Goal: Information Seeking & Learning: Learn about a topic

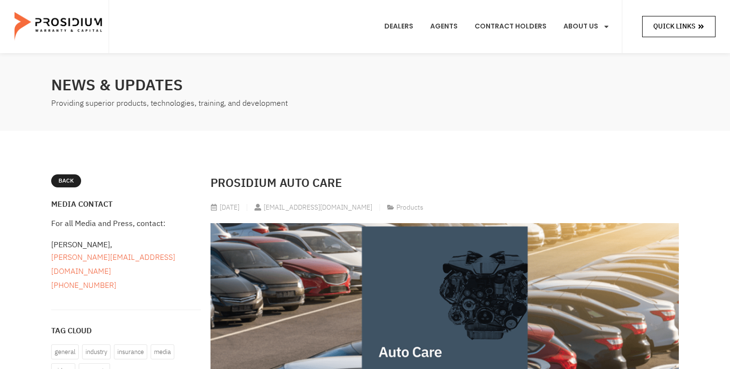
click at [670, 24] on span "Quick Links" at bounding box center [674, 26] width 42 height 12
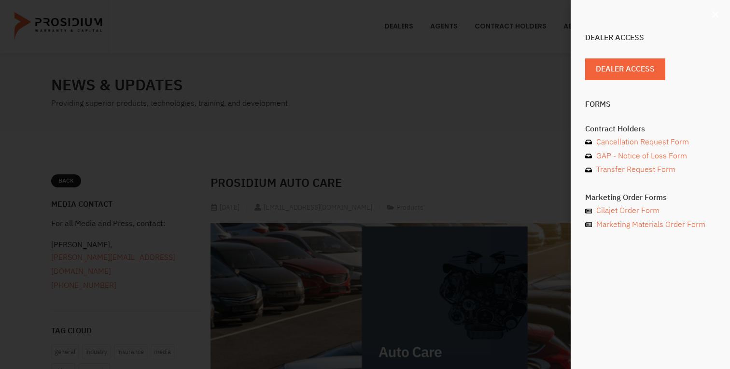
click at [718, 16] on use "Close" at bounding box center [715, 14] width 7 height 7
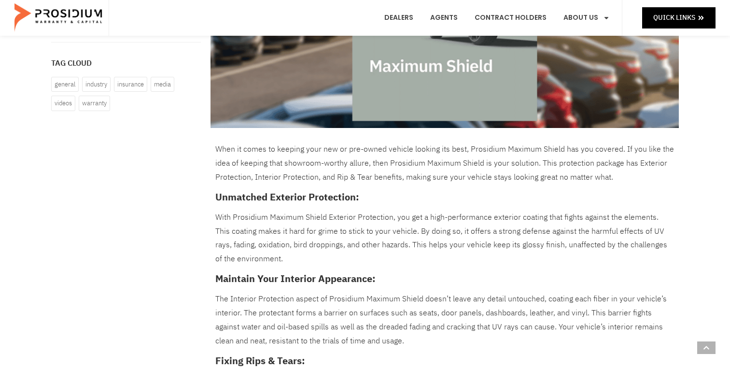
scroll to position [269, 0]
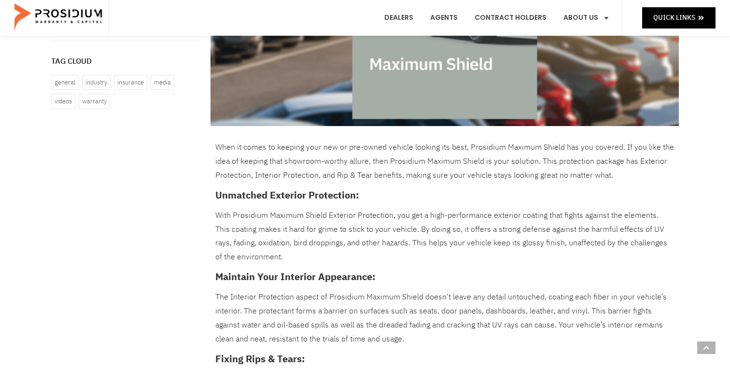
click at [466, 163] on p "When it comes to keeping your new or pre-owned vehicle looking its best, Prosid…" at bounding box center [444, 162] width 459 height 42
click at [327, 177] on p "When it comes to keeping your new or pre-owned vehicle looking its best, Prosid…" at bounding box center [444, 162] width 459 height 42
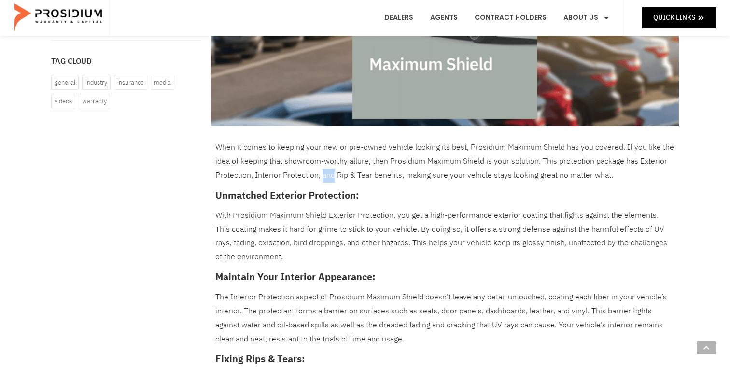
click at [388, 180] on p "When it comes to keeping your new or pre-owned vehicle looking its best, Prosid…" at bounding box center [444, 162] width 459 height 42
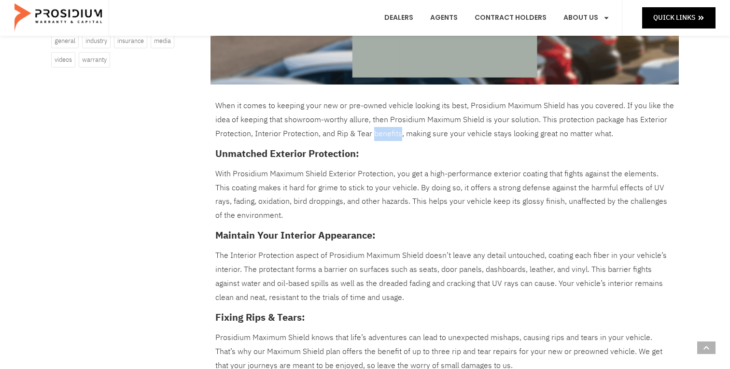
scroll to position [313, 0]
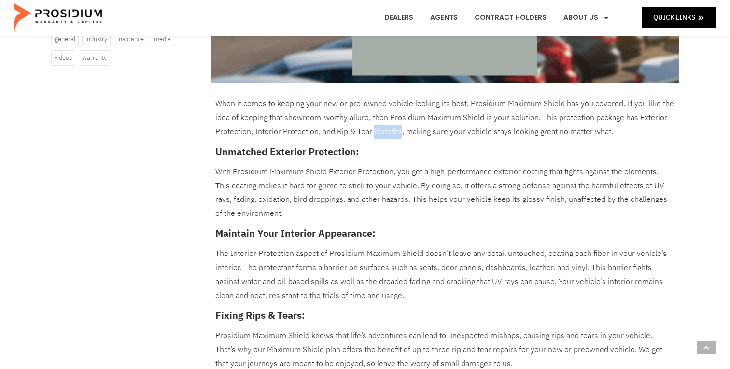
click at [416, 194] on p "With Prosidium Maximum Shield Exterior Protection, you get a high-performance e…" at bounding box center [444, 193] width 459 height 56
click at [460, 191] on p "With Prosidium Maximum Shield Exterior Protection, you get a high-performance e…" at bounding box center [444, 193] width 459 height 56
click at [443, 223] on div "When it comes to keeping your new or pre-owned vehicle looking its best, Prosid…" at bounding box center [444, 341] width 459 height 489
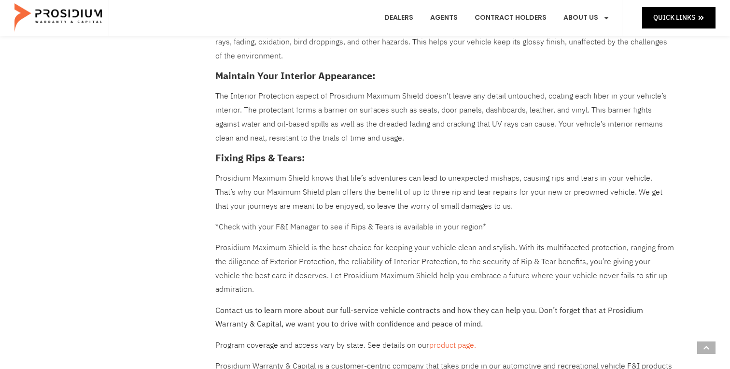
scroll to position [505, 0]
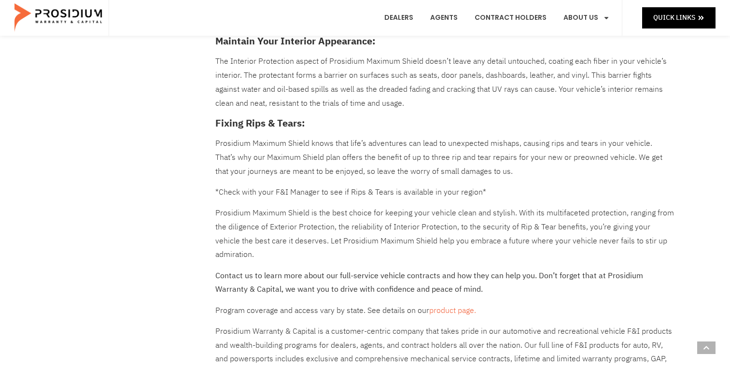
click at [507, 159] on p "Prosidium Maximum Shield knows that life’s adventures can lead to unexpected mi…" at bounding box center [444, 158] width 459 height 42
click at [535, 182] on div "When it comes to keeping your new or pre-owned vehicle looking its best, Prosid…" at bounding box center [444, 149] width 459 height 489
click at [478, 155] on p "Prosidium Maximum Shield knows that life’s adventures can lead to unexpected mi…" at bounding box center [444, 158] width 459 height 42
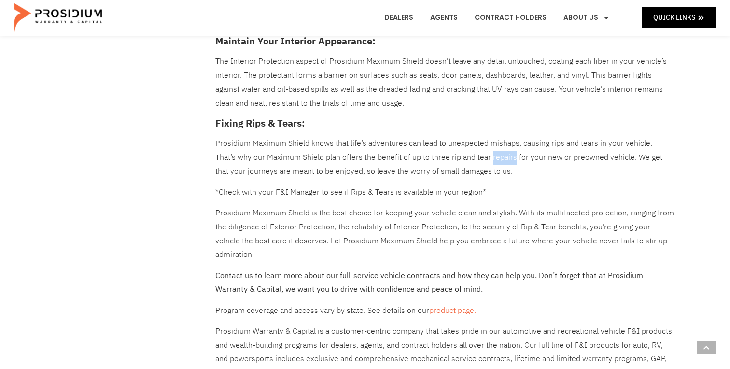
click at [537, 199] on div "When it comes to keeping your new or pre-owned vehicle looking its best, Prosid…" at bounding box center [444, 149] width 459 height 489
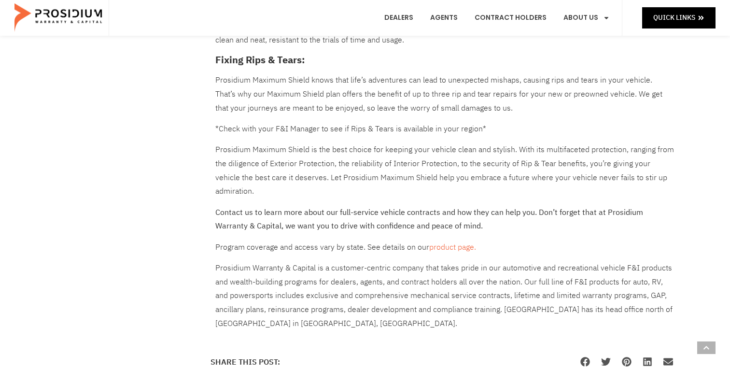
scroll to position [569, 0]
click at [533, 166] on p "Prosidium Maximum Shield is the best choice for keeping your vehicle clean and …" at bounding box center [444, 170] width 459 height 56
click at [516, 188] on p "Prosidium Maximum Shield is the best choice for keeping your vehicle clean and …" at bounding box center [444, 170] width 459 height 56
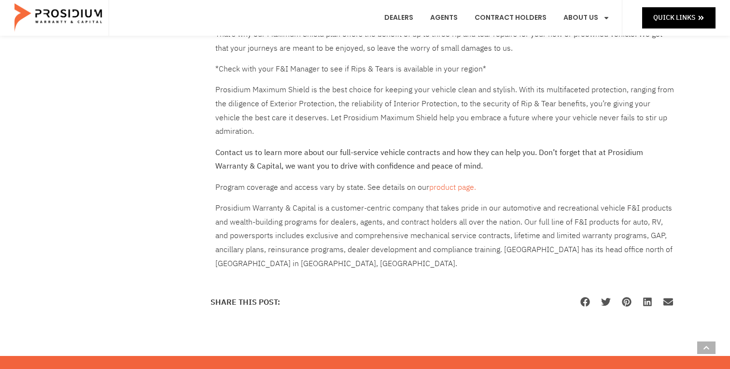
scroll to position [629, 0]
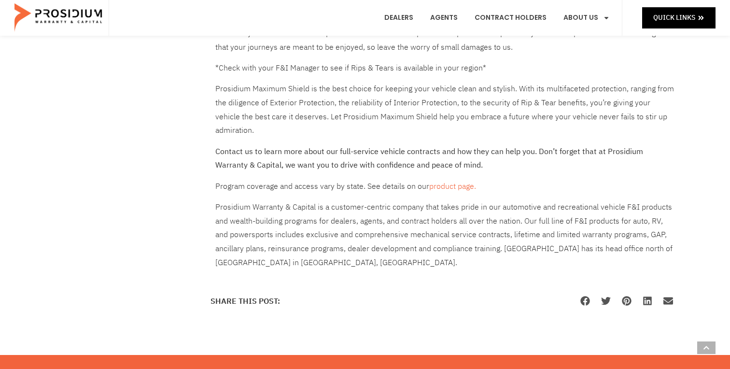
click at [427, 154] on strong "Contact us to learn more about our full-service vehicle contracts and how they …" at bounding box center [429, 159] width 428 height 26
click at [543, 161] on p "Contact us to learn more about our full-service vehicle contracts and how they …" at bounding box center [444, 159] width 459 height 28
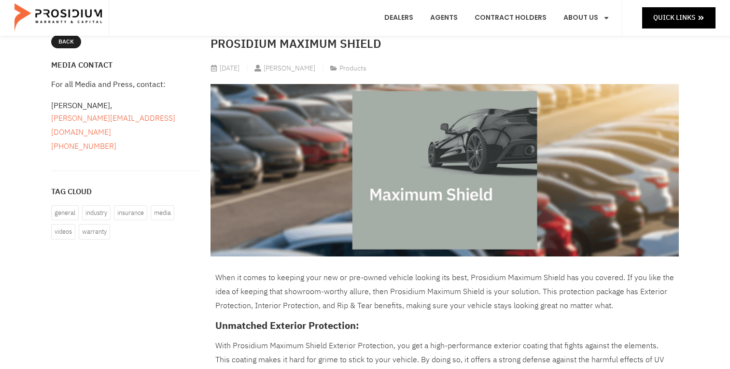
scroll to position [137, 0]
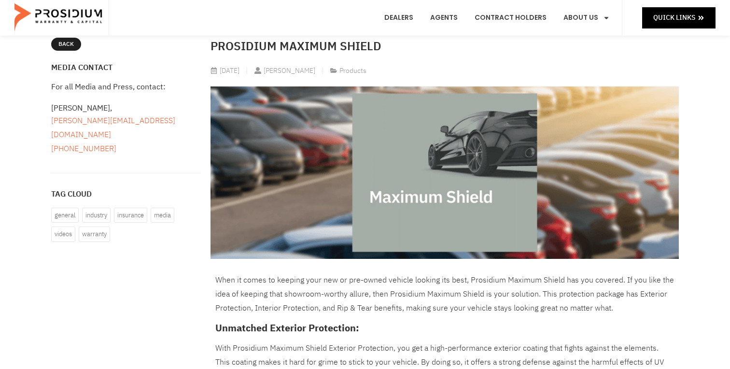
click at [459, 200] on img at bounding box center [445, 172] width 468 height 172
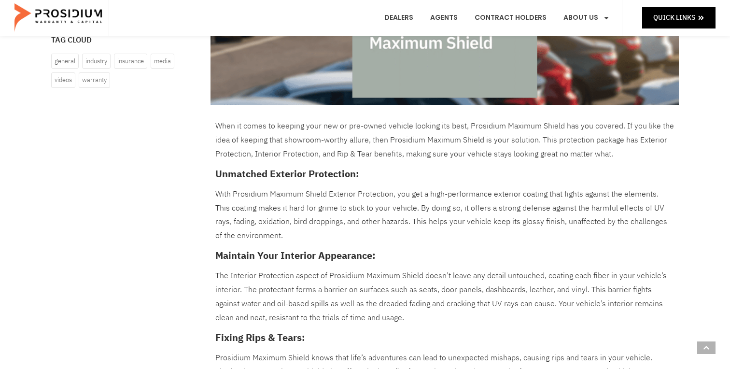
scroll to position [281, 0]
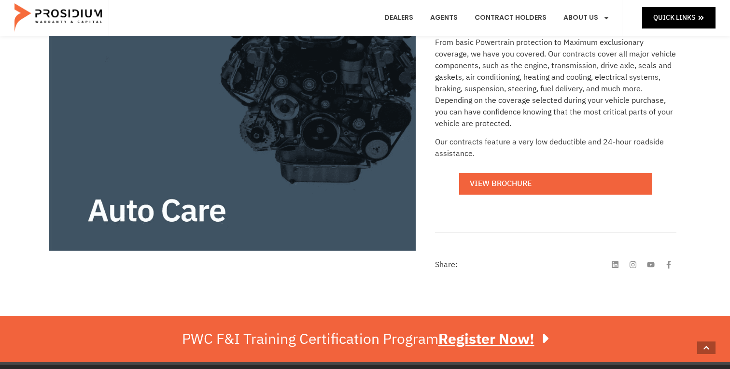
scroll to position [275, 0]
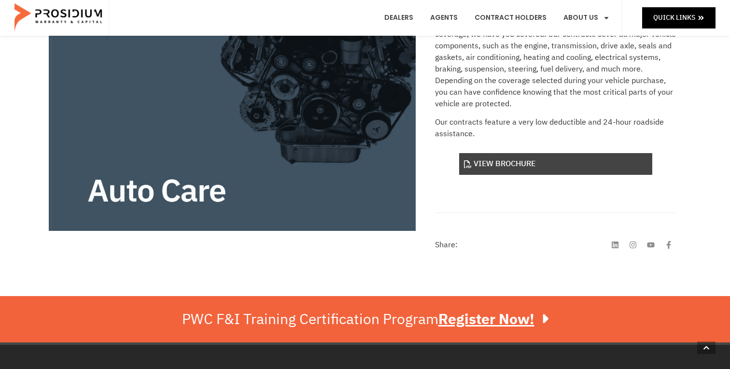
click at [547, 168] on link "View Brochure" at bounding box center [555, 164] width 193 height 22
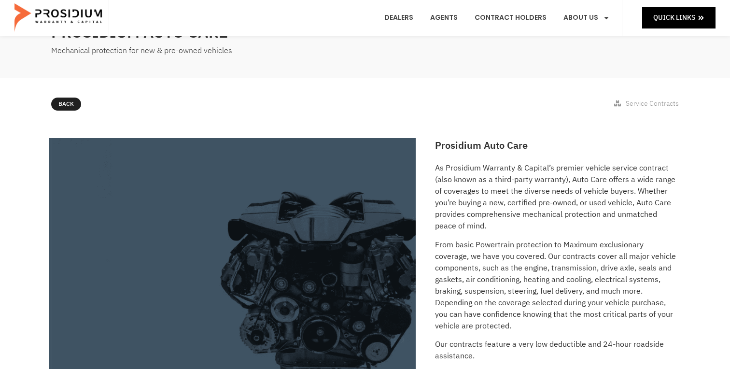
scroll to position [0, 0]
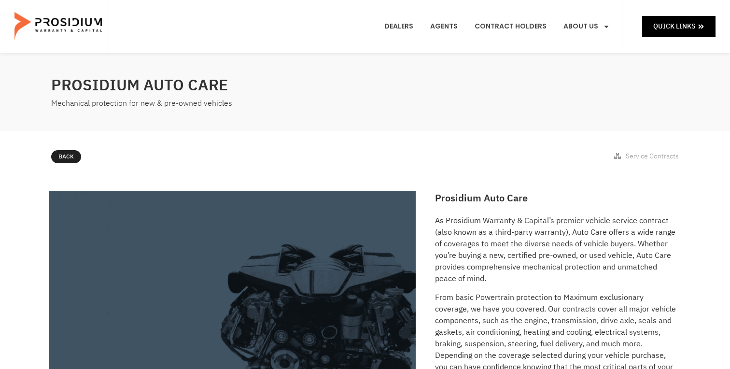
click at [502, 268] on p "As Prosidium Warranty & Capital’s premier vehicle service contract (also known …" at bounding box center [555, 250] width 241 height 70
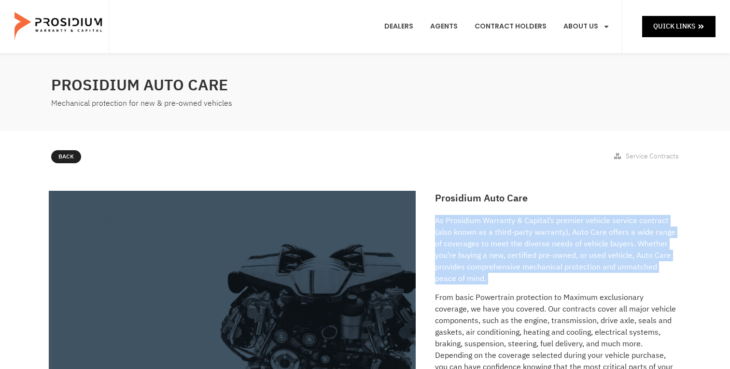
click at [521, 301] on p "From basic Powertrain protection to Maximum exclusionary coverage, we have you …" at bounding box center [555, 338] width 241 height 93
